Goal: Task Accomplishment & Management: Manage account settings

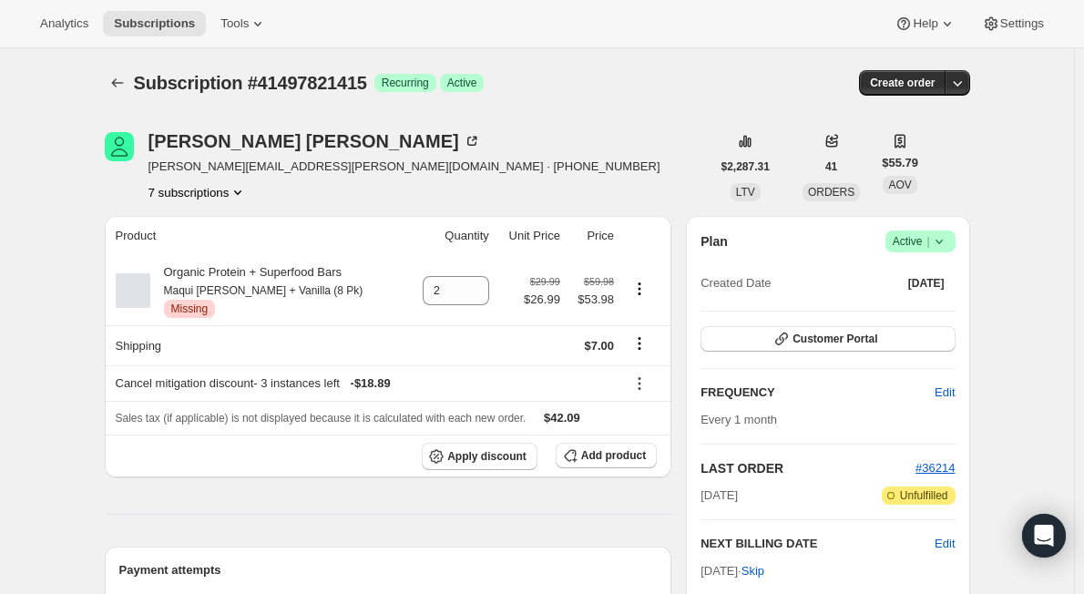
click at [948, 246] on icon at bounding box center [939, 241] width 18 height 18
click at [642, 145] on div "Lisa Kobs [EMAIL_ADDRESS][PERSON_NAME][DOMAIN_NAME] · [PHONE_NUMBER] 7 subscrip…" at bounding box center [408, 166] width 606 height 69
click at [948, 242] on icon at bounding box center [939, 241] width 18 height 18
click at [938, 308] on span "Cancel subscription" at bounding box center [926, 309] width 103 height 14
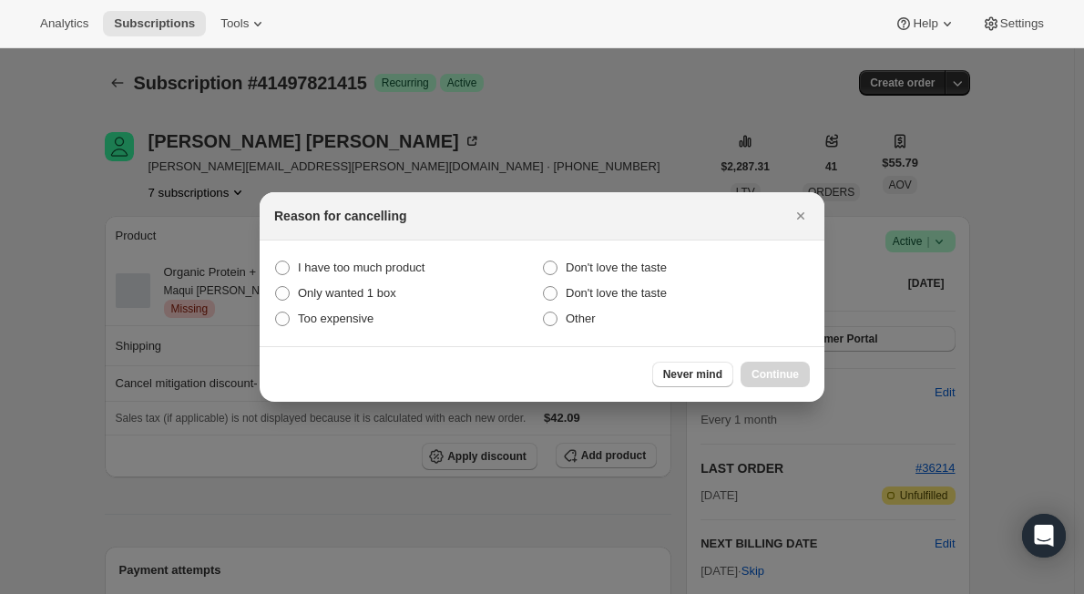
drag, startPoint x: 553, startPoint y: 320, endPoint x: 777, endPoint y: 394, distance: 235.9
click at [553, 319] on span ":rb8:" at bounding box center [550, 319] width 15 height 15
click at [544, 312] on input "Other" at bounding box center [543, 312] width 1 height 1
radio input "true"
click at [777, 373] on span "Continue" at bounding box center [775, 374] width 47 height 15
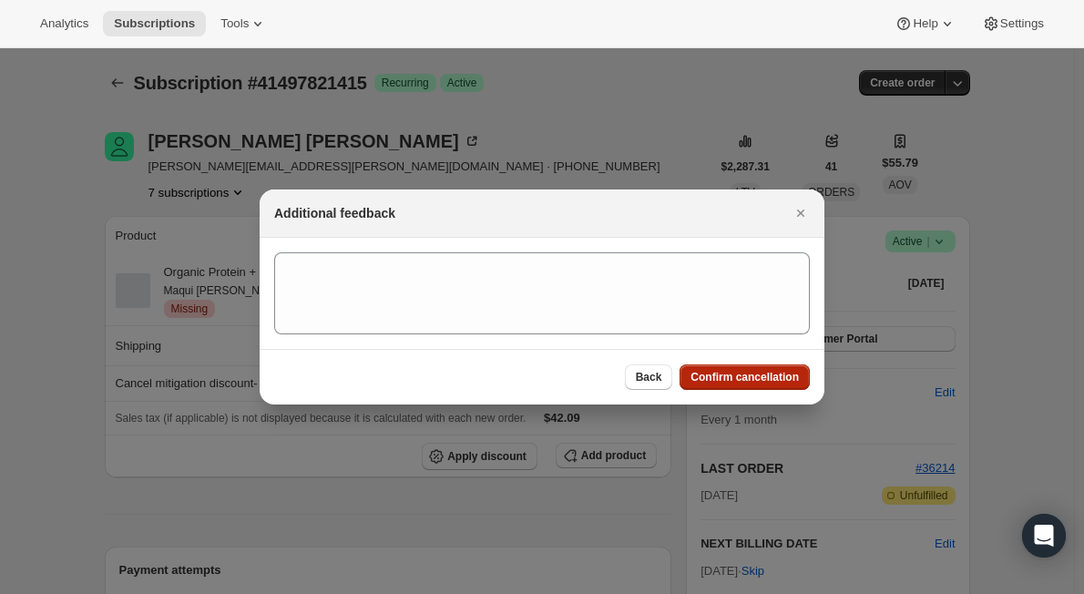
click at [744, 374] on span "Confirm cancellation" at bounding box center [745, 377] width 108 height 15
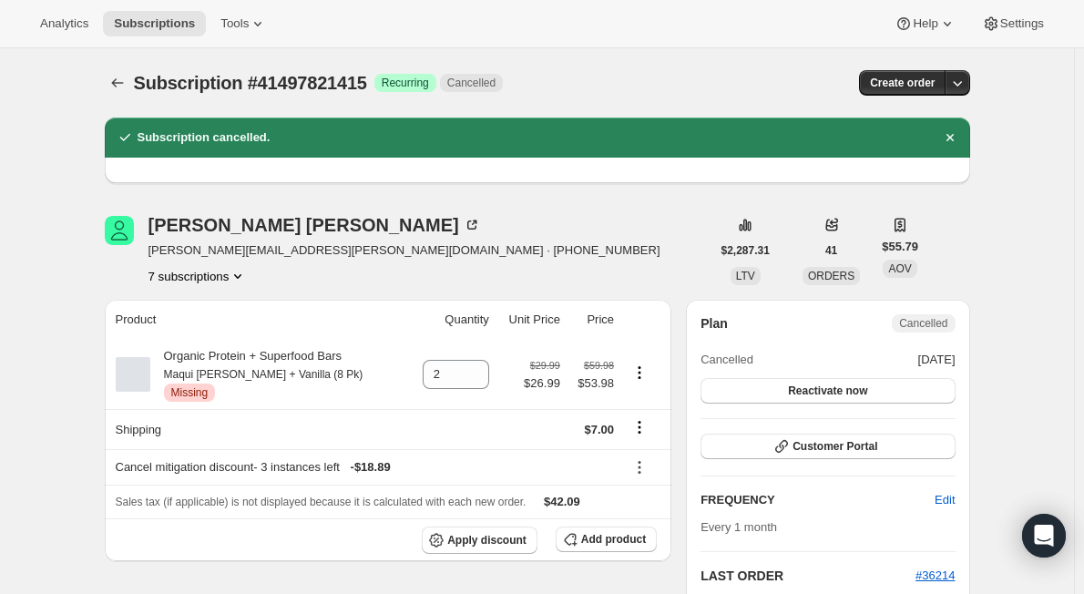
click at [242, 276] on icon "Product actions" at bounding box center [238, 276] width 18 height 18
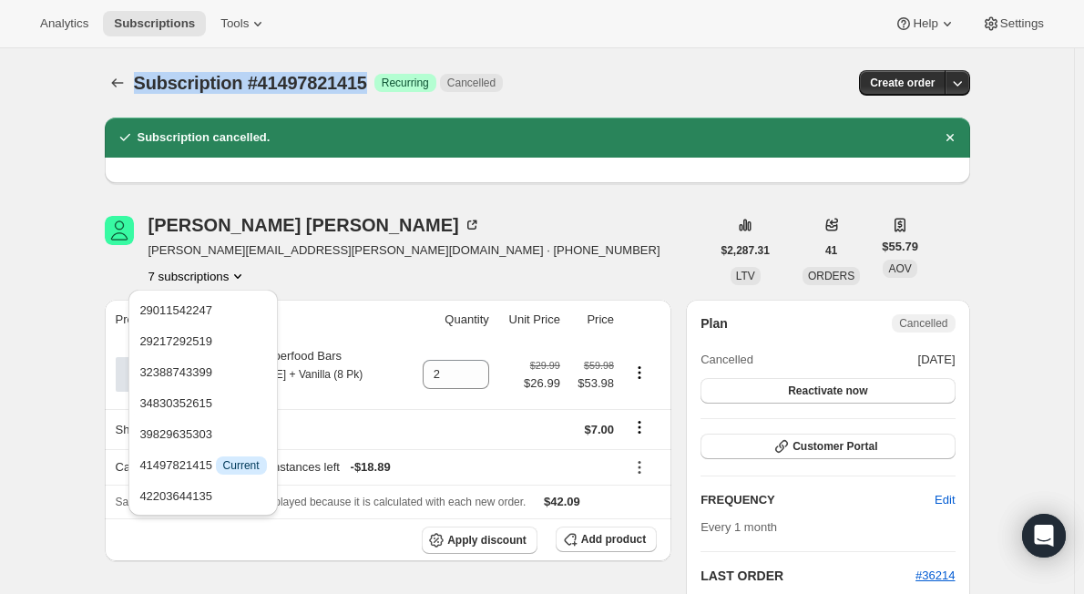
drag, startPoint x: 136, startPoint y: 83, endPoint x: 375, endPoint y: 102, distance: 240.4
click at [375, 102] on div "Subscription #41497821415. This page is ready Subscription #41497821415 Success…" at bounding box center [537, 82] width 865 height 69
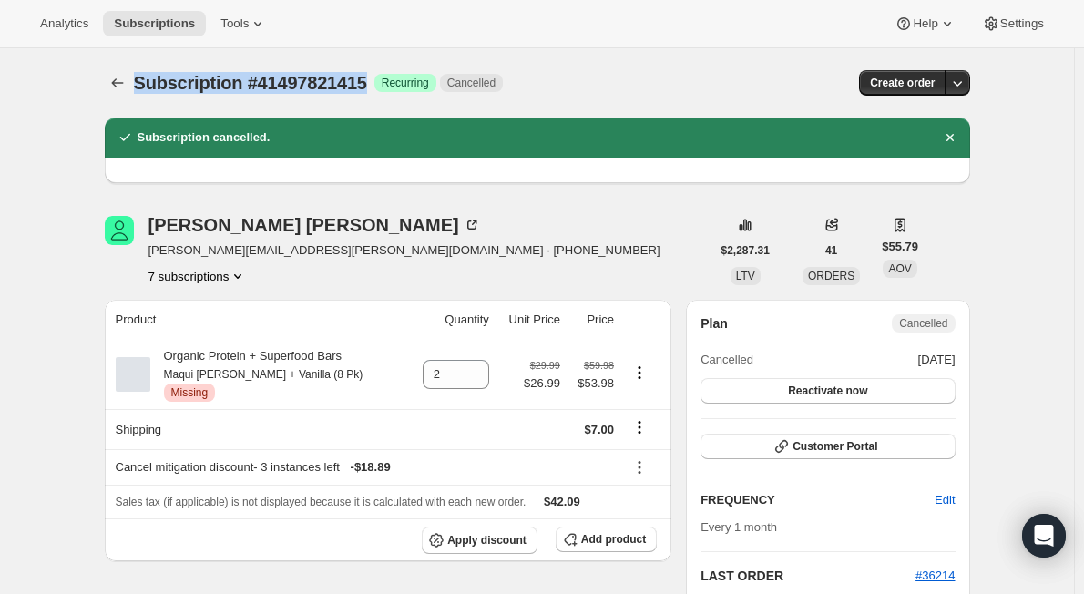
copy span "Subscription #41497821415"
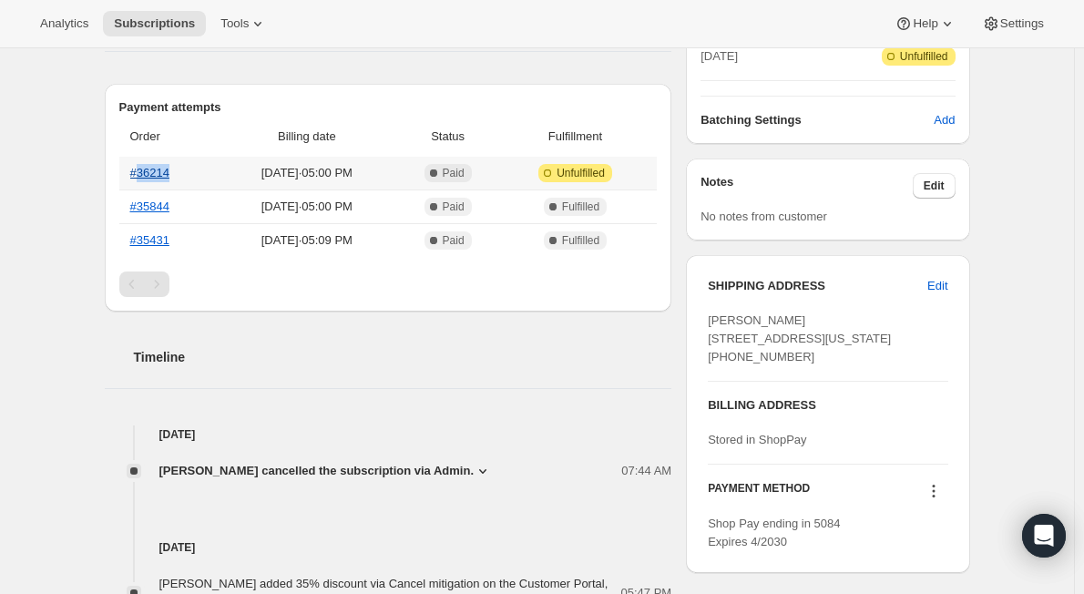
drag, startPoint x: 196, startPoint y: 171, endPoint x: 142, endPoint y: 170, distance: 53.8
click at [142, 170] on th "#36214" at bounding box center [168, 173] width 98 height 33
copy link "36214"
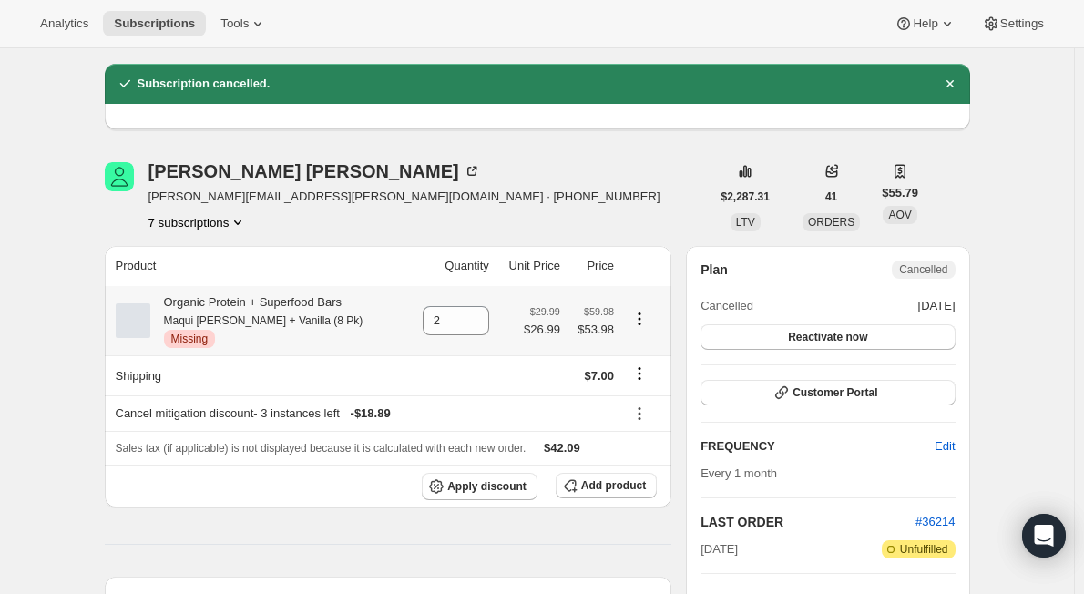
scroll to position [0, 0]
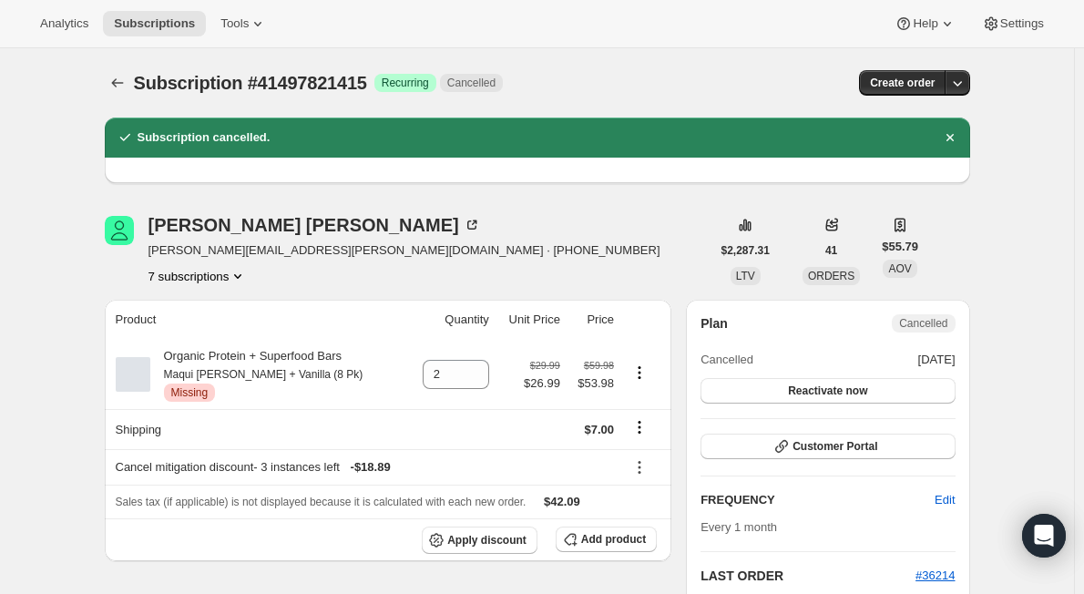
click at [237, 274] on icon "Product actions" at bounding box center [238, 276] width 18 height 18
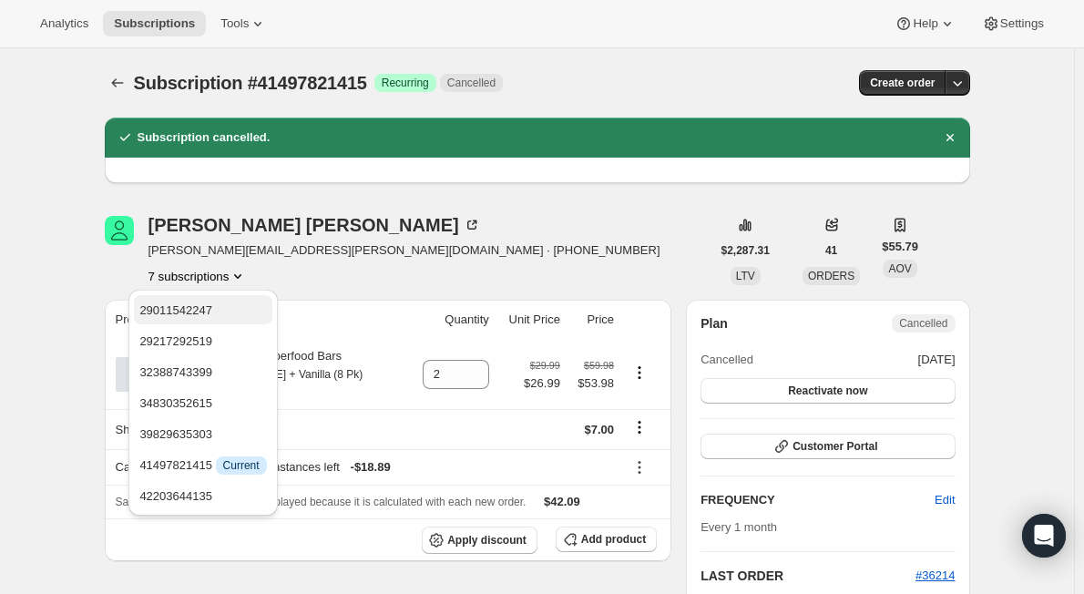
click at [230, 312] on span "29011542247" at bounding box center [202, 311] width 127 height 18
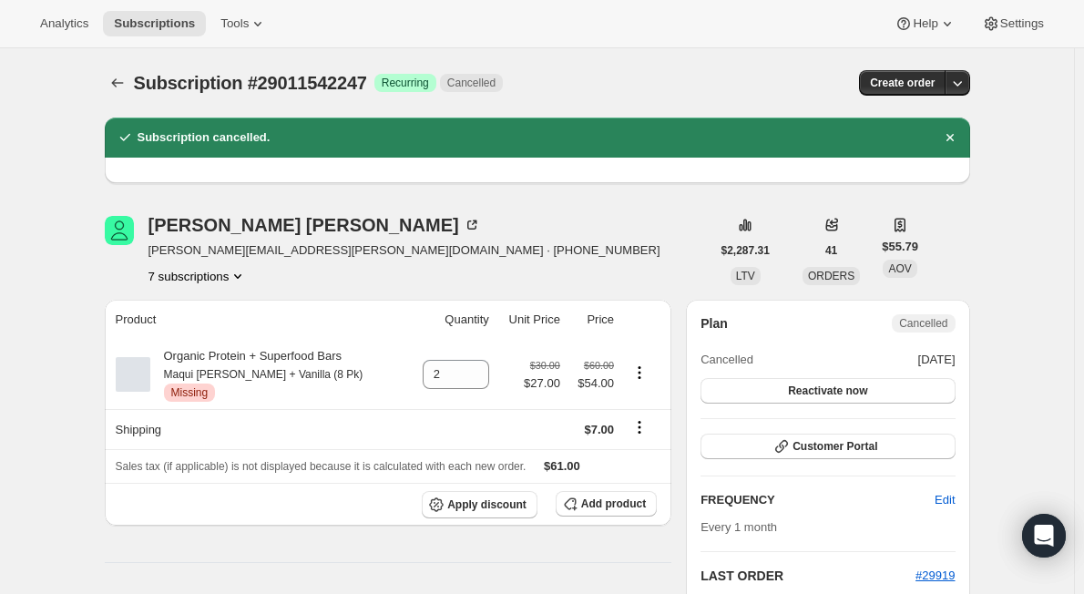
click at [216, 274] on button "7 subscriptions" at bounding box center [197, 276] width 99 height 18
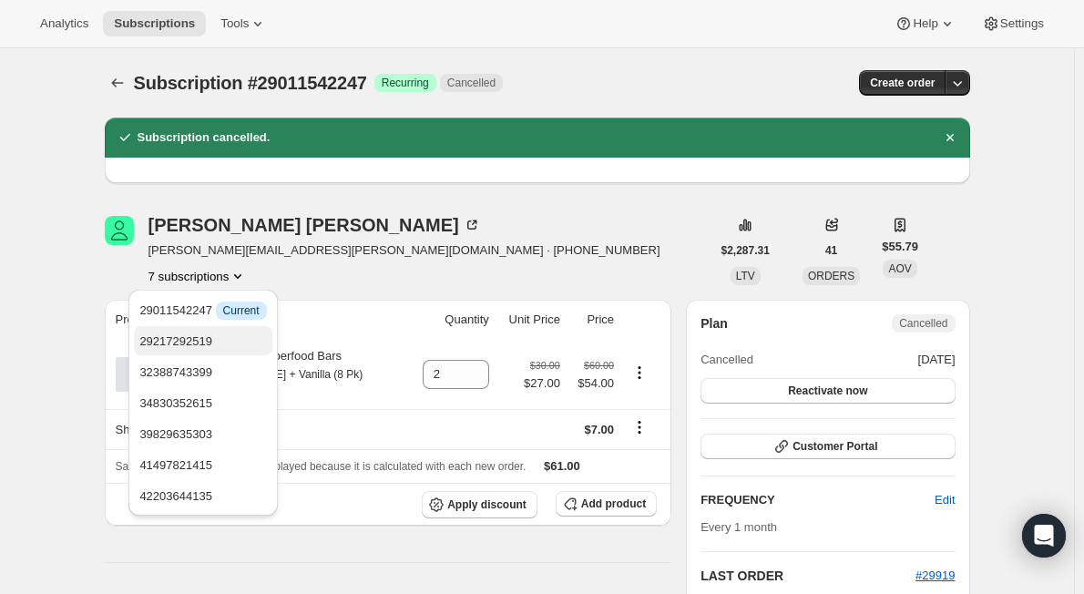
click at [224, 342] on span "29217292519" at bounding box center [202, 342] width 127 height 18
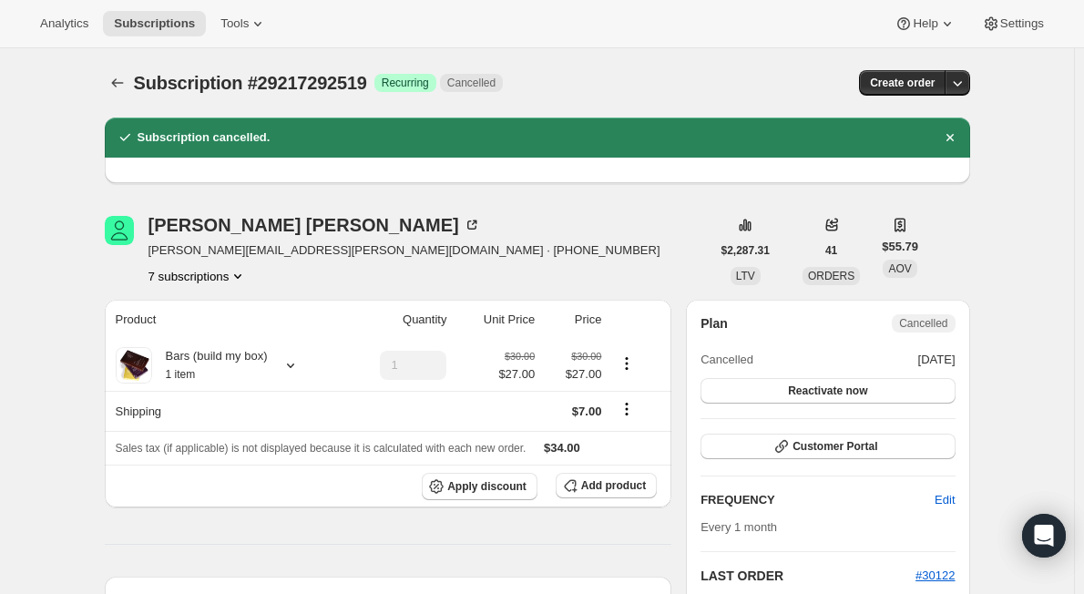
click at [212, 271] on button "7 subscriptions" at bounding box center [197, 276] width 99 height 18
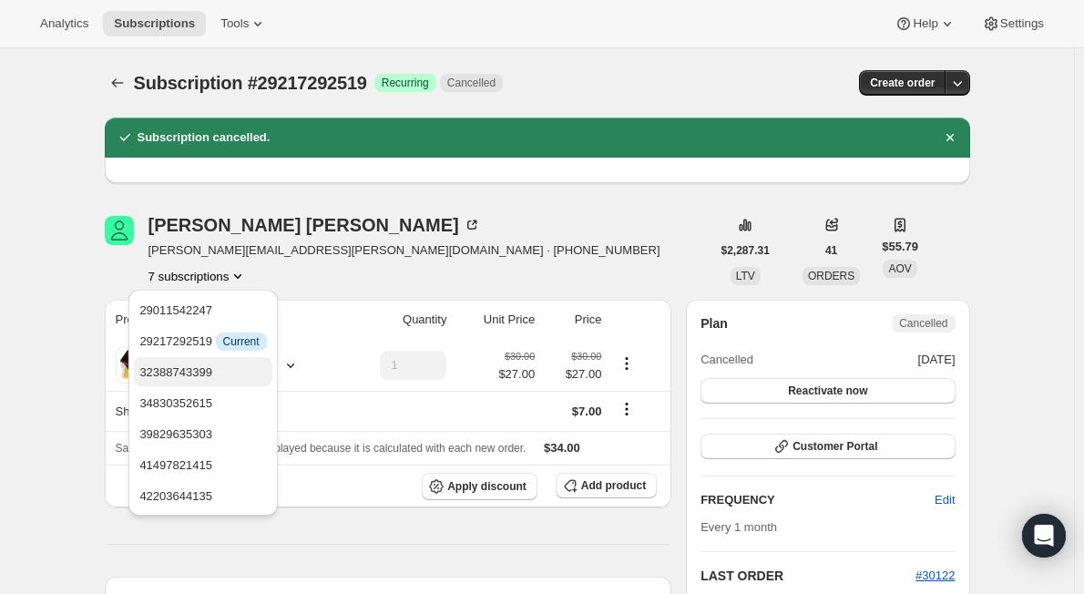
click at [210, 367] on span "32388743399" at bounding box center [175, 372] width 73 height 14
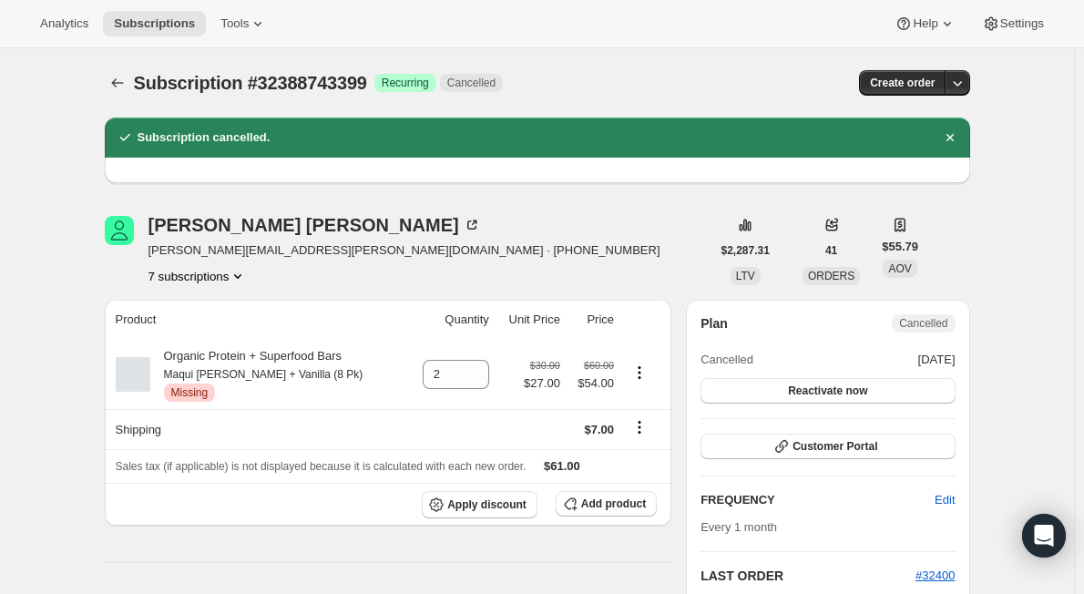
click at [220, 272] on button "7 subscriptions" at bounding box center [197, 276] width 99 height 18
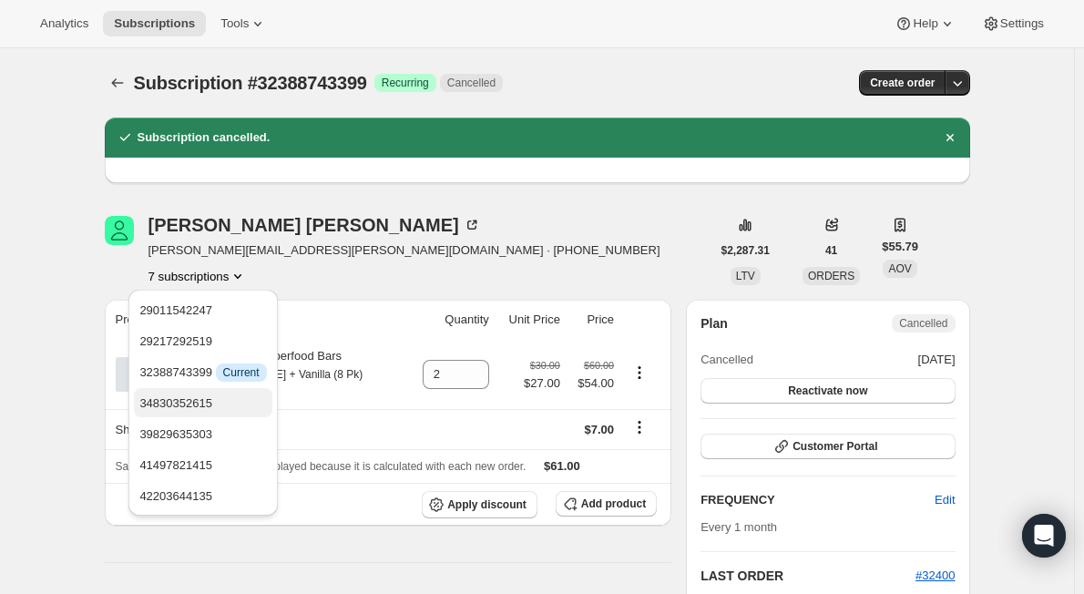
click at [229, 397] on span "34830352615" at bounding box center [202, 403] width 127 height 18
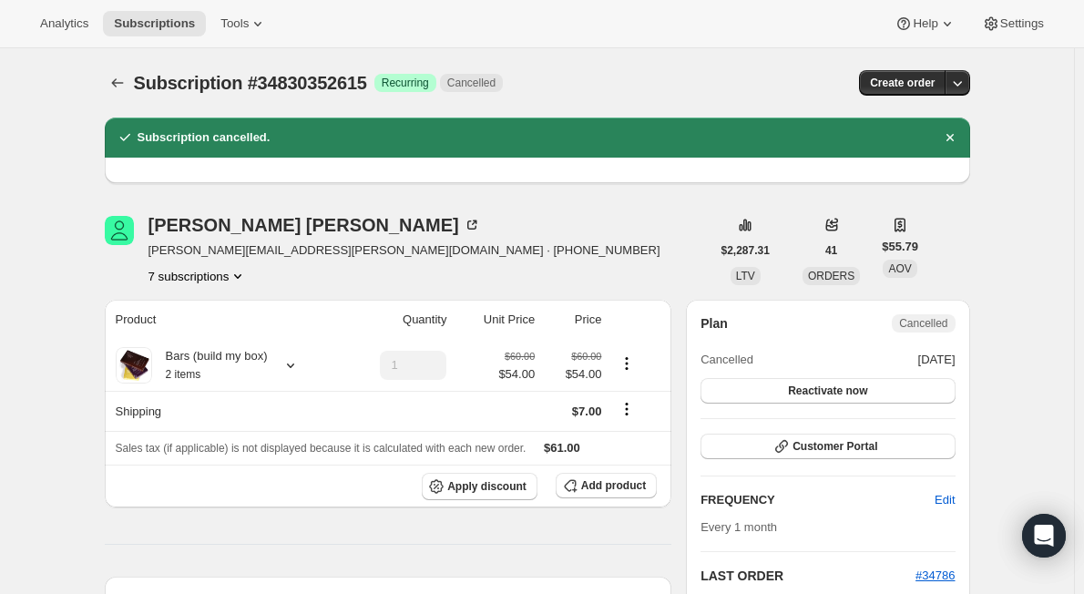
click at [225, 270] on button "7 subscriptions" at bounding box center [197, 276] width 99 height 18
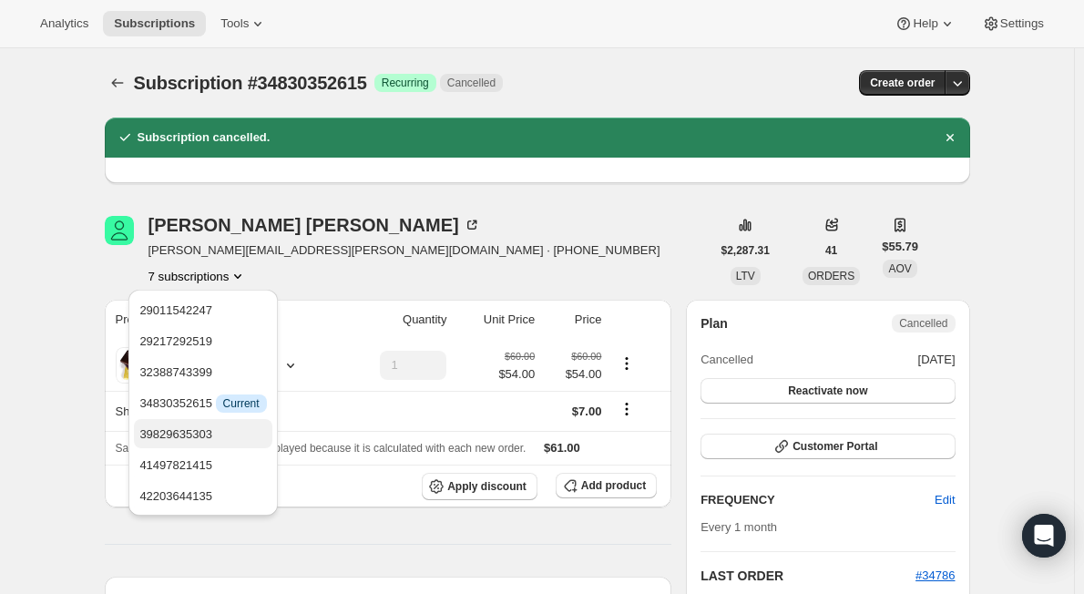
click at [212, 429] on span "39829635303" at bounding box center [202, 434] width 127 height 18
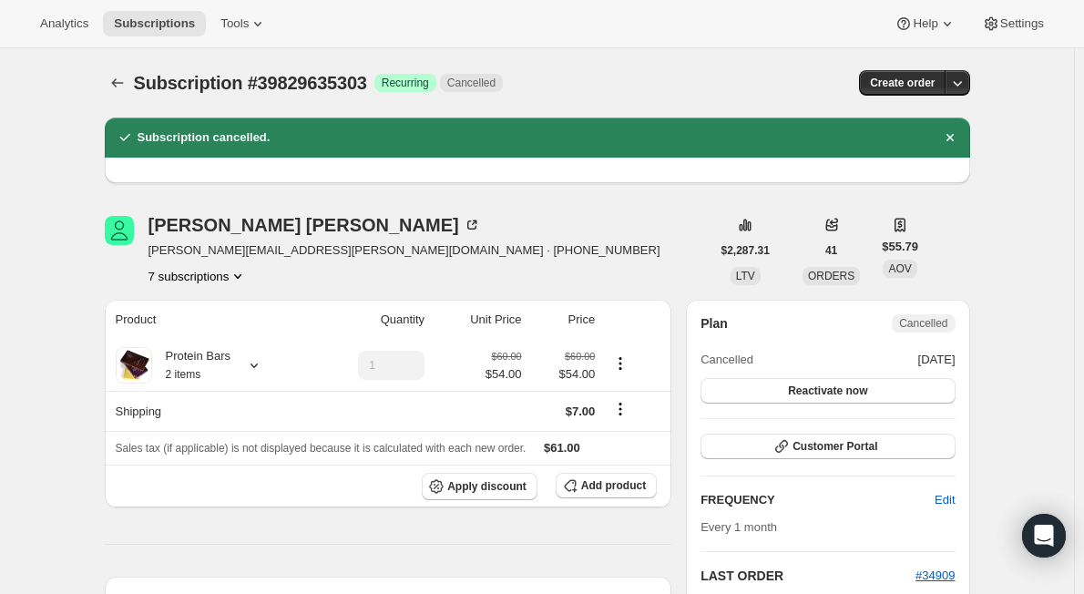
click at [228, 274] on button "7 subscriptions" at bounding box center [197, 276] width 99 height 18
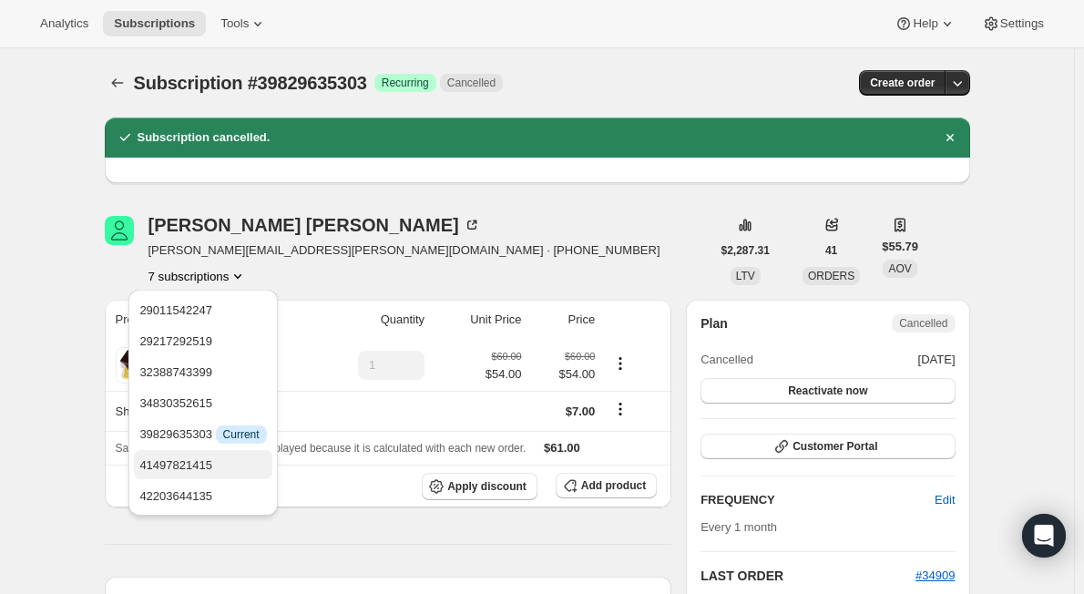
click at [231, 458] on span "41497821415" at bounding box center [202, 465] width 127 height 18
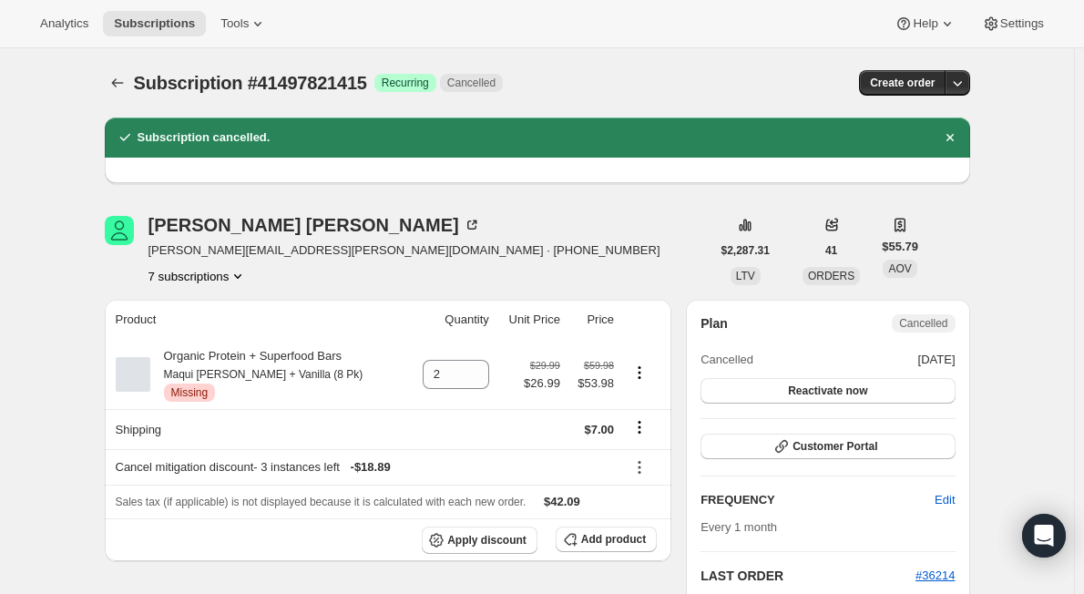
click at [240, 272] on icon "Product actions" at bounding box center [238, 276] width 18 height 18
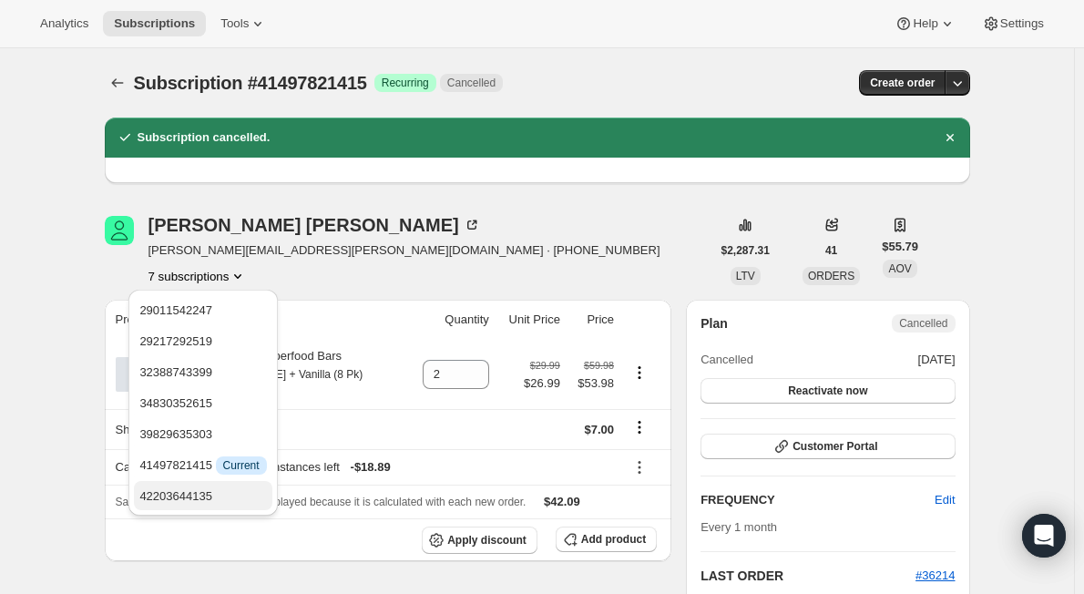
click at [228, 502] on span "42203644135" at bounding box center [202, 496] width 127 height 18
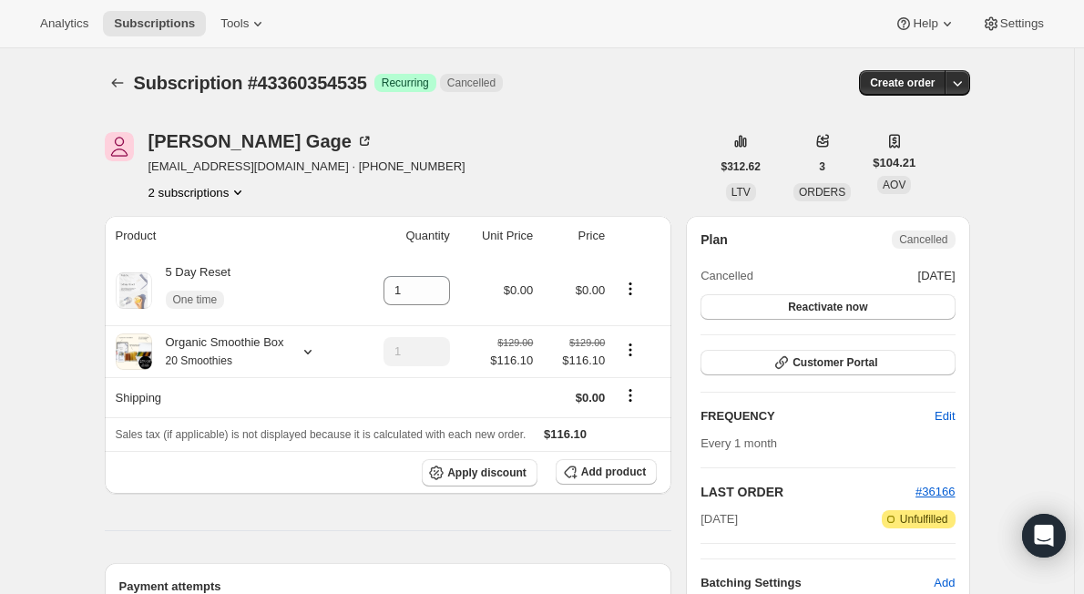
click at [232, 197] on icon "Product actions" at bounding box center [238, 192] width 18 height 18
click at [231, 236] on button "42351395047" at bounding box center [203, 225] width 138 height 29
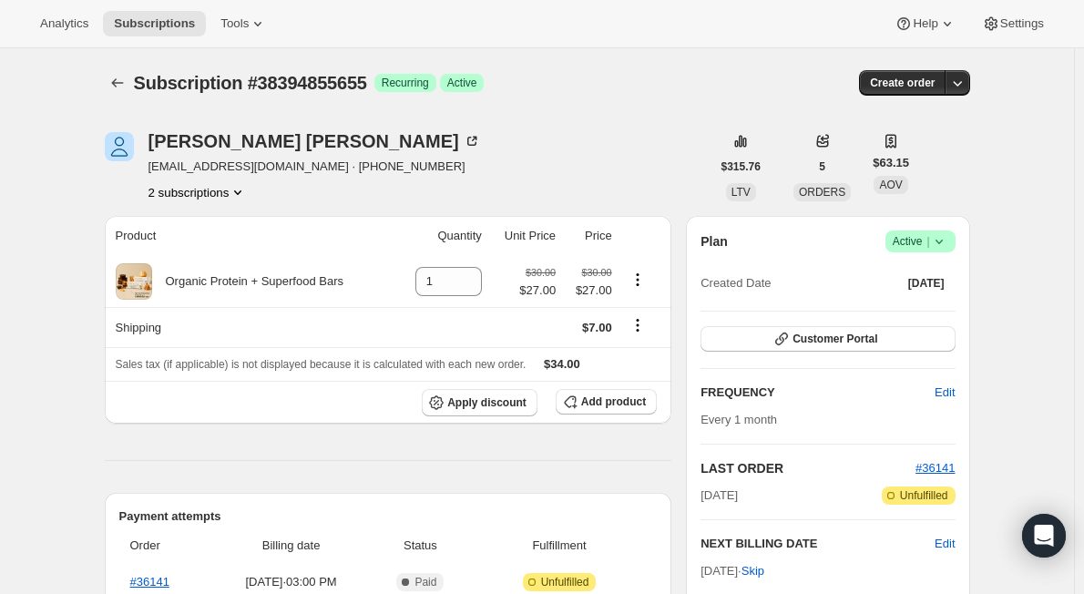
click at [943, 236] on icon at bounding box center [939, 241] width 18 height 18
click at [913, 276] on span "Pause subscription" at bounding box center [925, 278] width 100 height 14
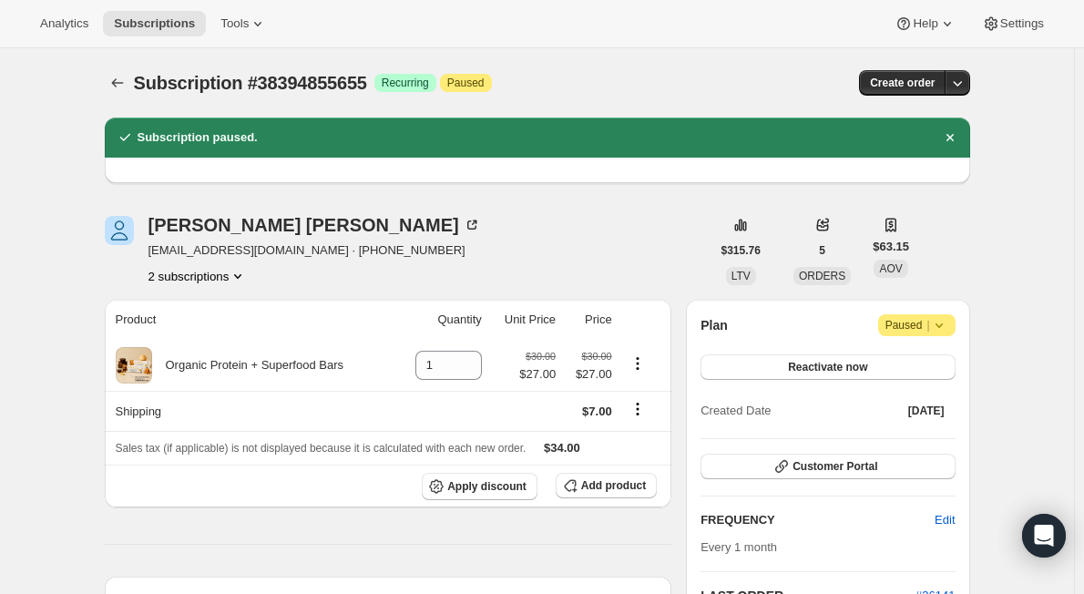
click at [232, 272] on button "2 subscriptions" at bounding box center [197, 276] width 99 height 18
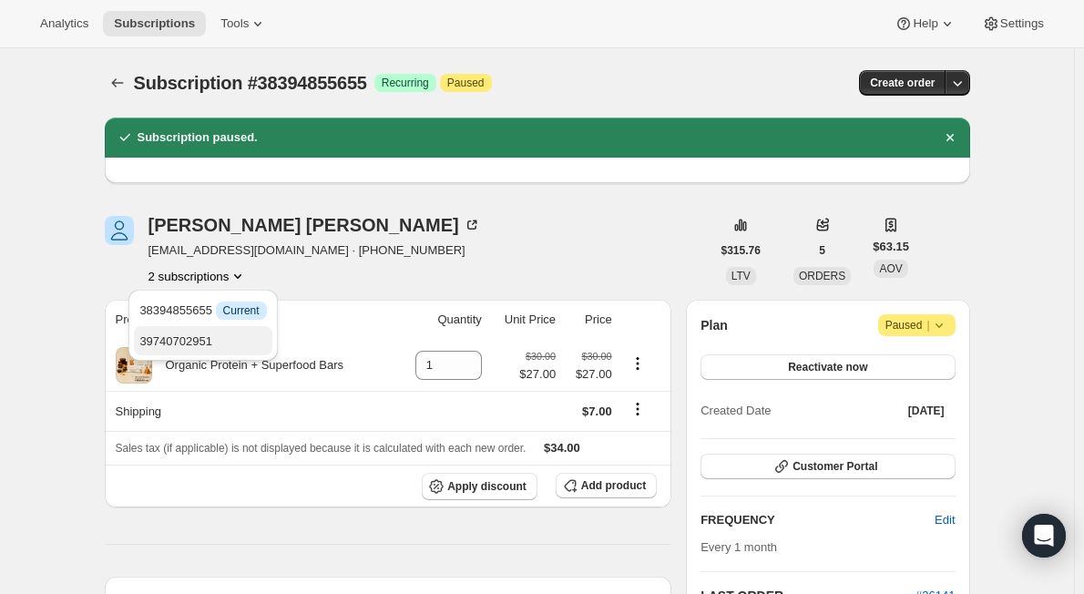
click at [239, 337] on span "39740702951" at bounding box center [202, 342] width 127 height 18
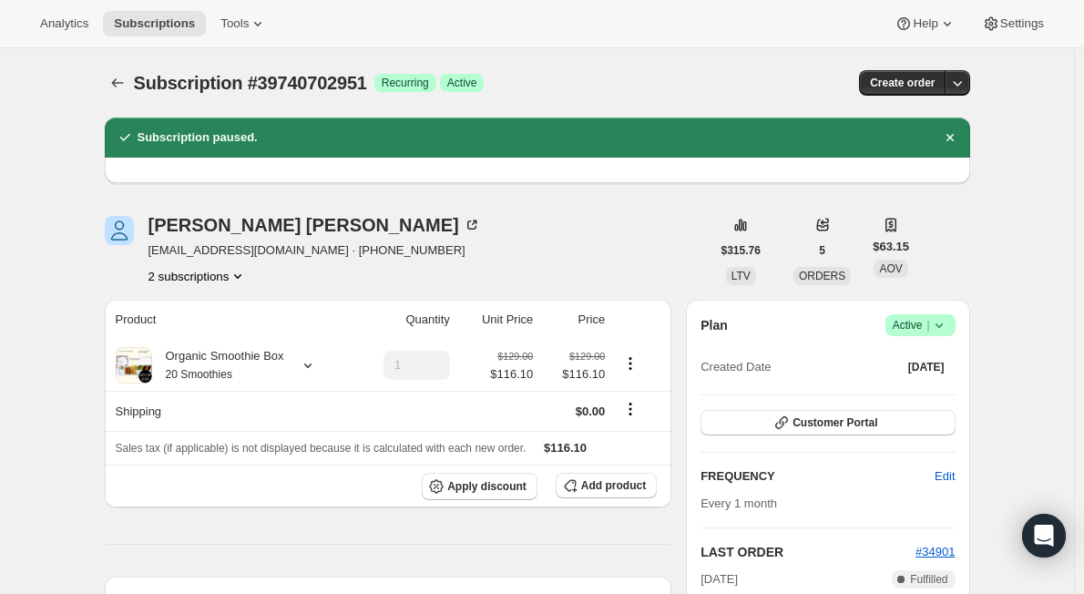
click at [955, 322] on span "Success Active |" at bounding box center [920, 325] width 70 height 22
click at [915, 363] on span "Pause subscription" at bounding box center [925, 361] width 100 height 14
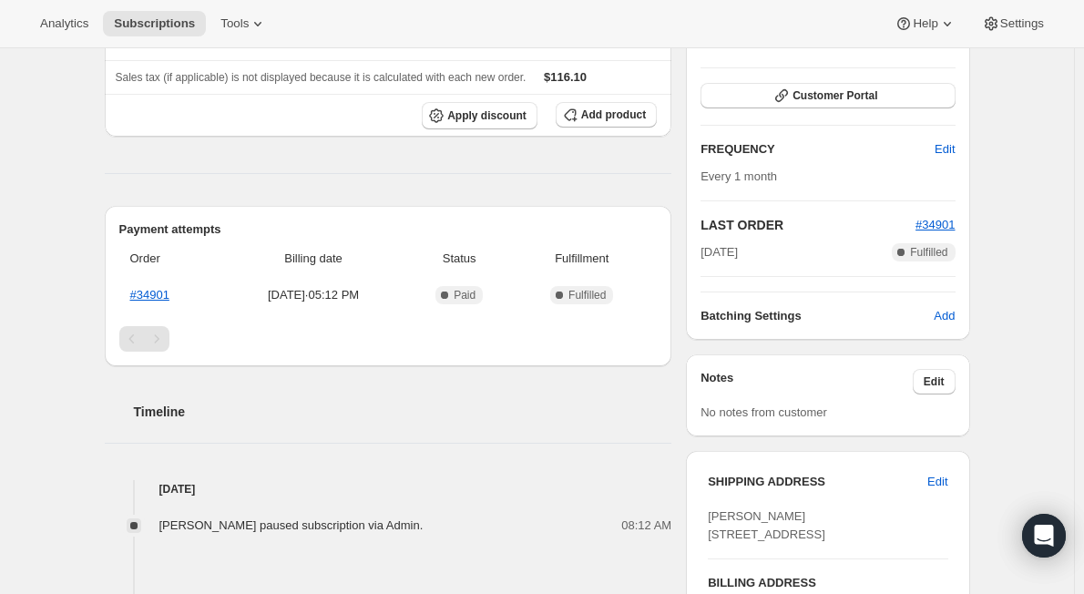
scroll to position [273, 0]
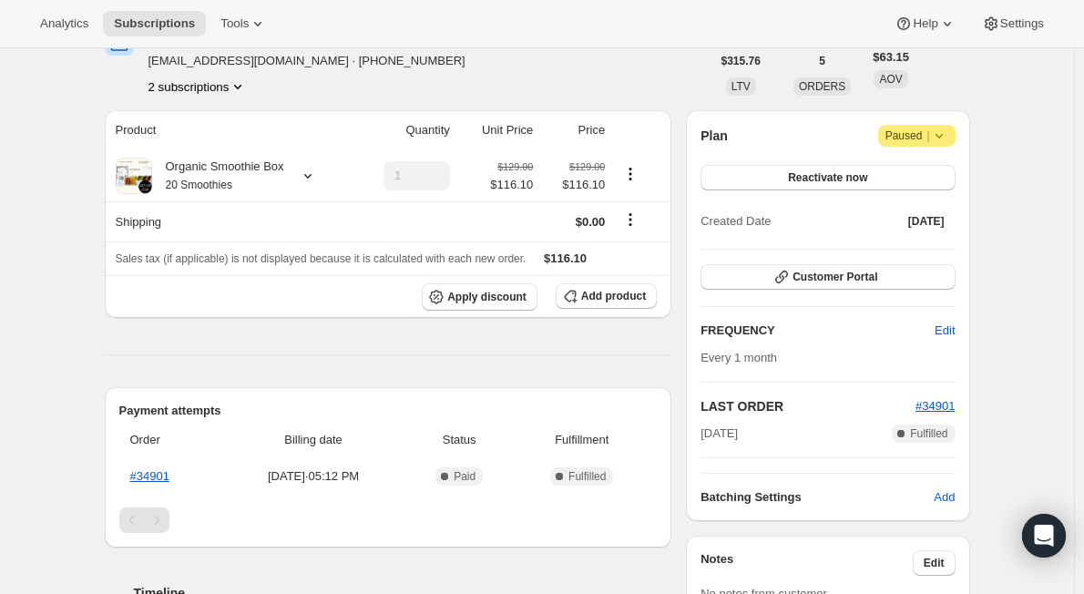
click at [240, 85] on icon "Product actions" at bounding box center [237, 87] width 7 height 5
click at [241, 124] on span "38394855655" at bounding box center [202, 121] width 127 height 18
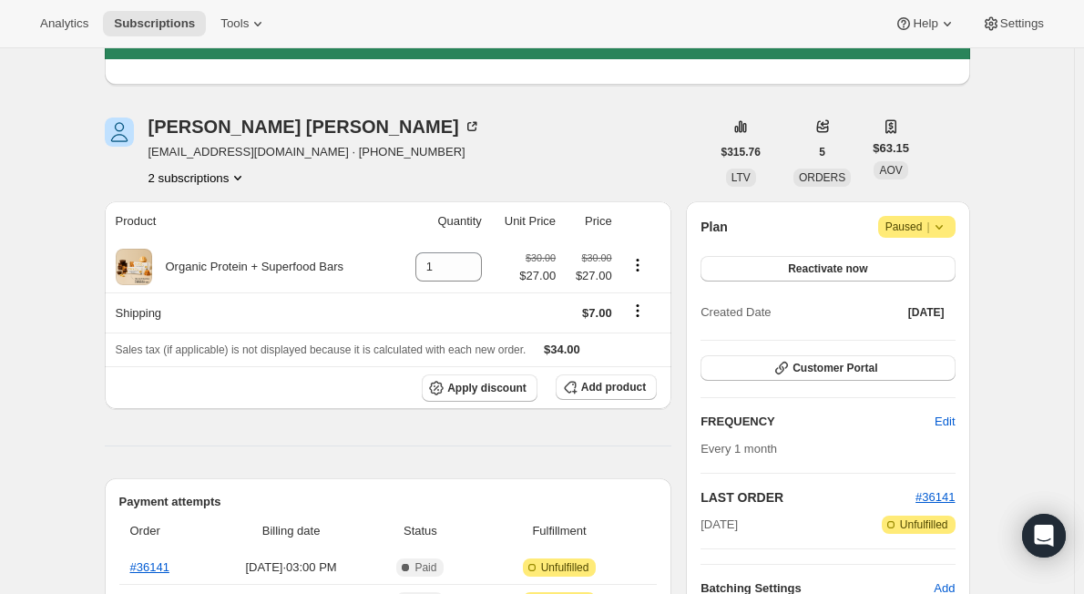
scroll to position [364, 0]
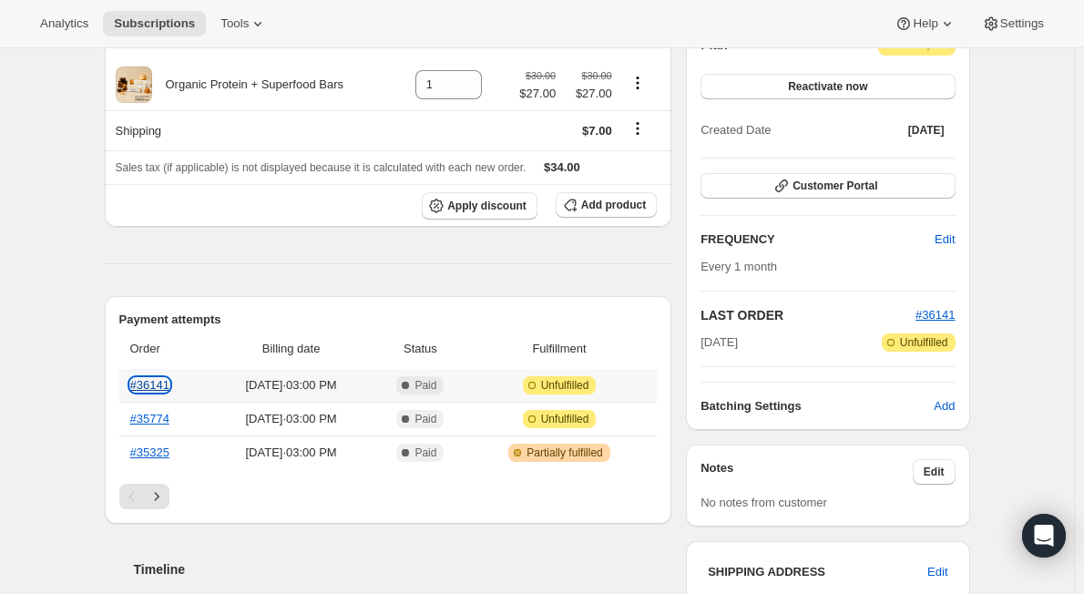
click at [145, 380] on link "#36141" at bounding box center [149, 385] width 39 height 14
